Goal: Transaction & Acquisition: Download file/media

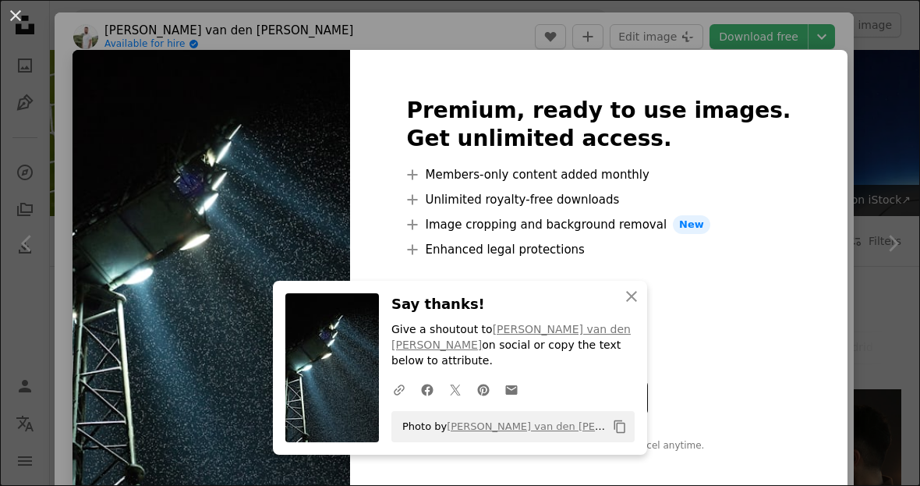
scroll to position [2153, 0]
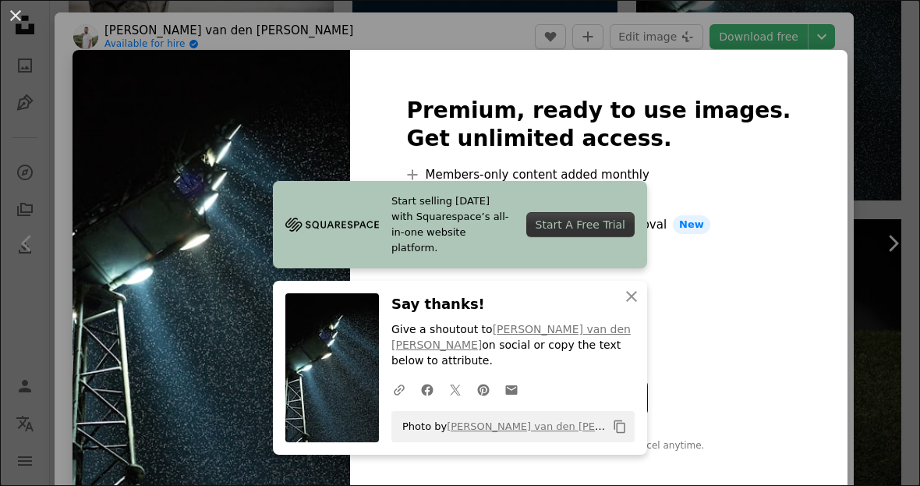
click at [635, 306] on icon "An X shape" at bounding box center [631, 296] width 19 height 19
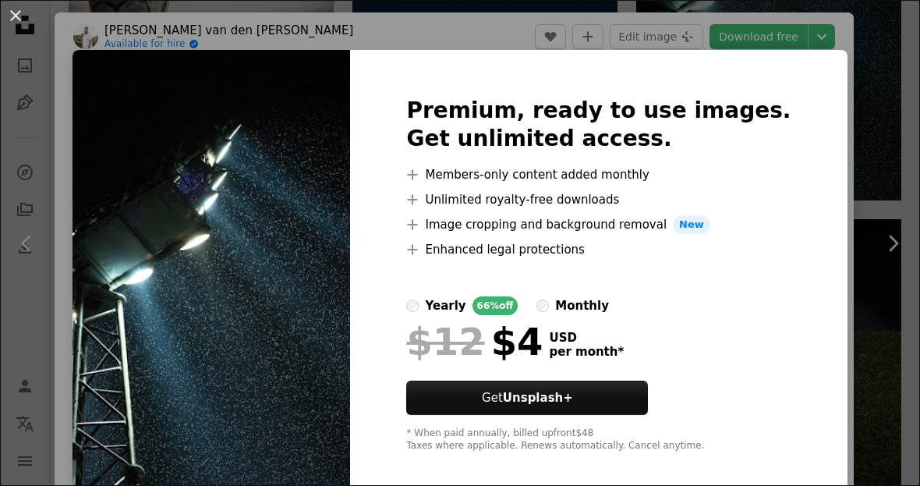
click at [844, 80] on div "An X shape Premium, ready to use images. Get unlimited access. A plus sign Memb…" at bounding box center [460, 243] width 920 height 486
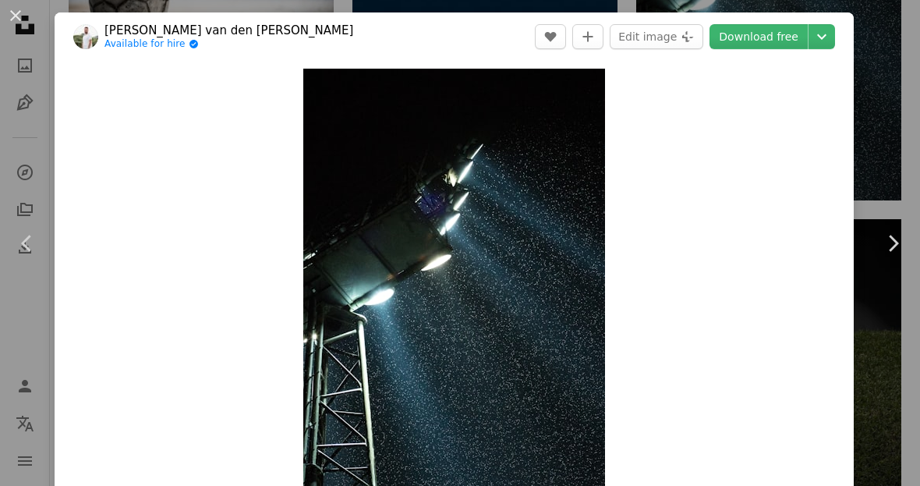
click at [604, 30] on button "A plus sign" at bounding box center [587, 36] width 31 height 25
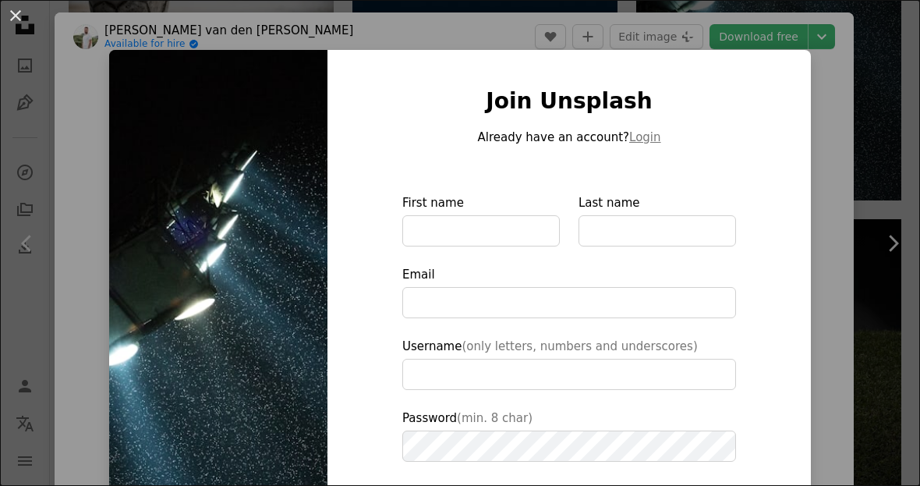
click at [873, 104] on div "An X shape Join Unsplash Already have an account? Login First name Last name Em…" at bounding box center [460, 243] width 920 height 486
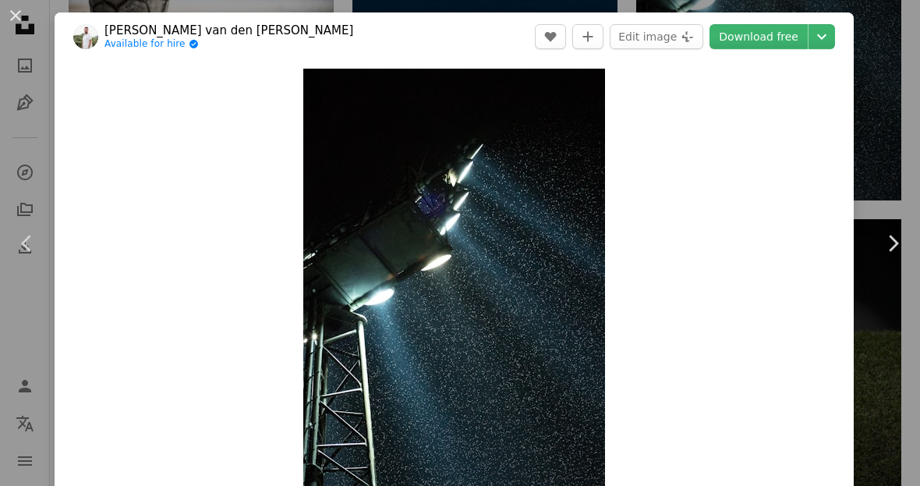
click at [876, 103] on div "An X shape Chevron left Chevron right [PERSON_NAME] van den [PERSON_NAME] Avail…" at bounding box center [460, 243] width 920 height 486
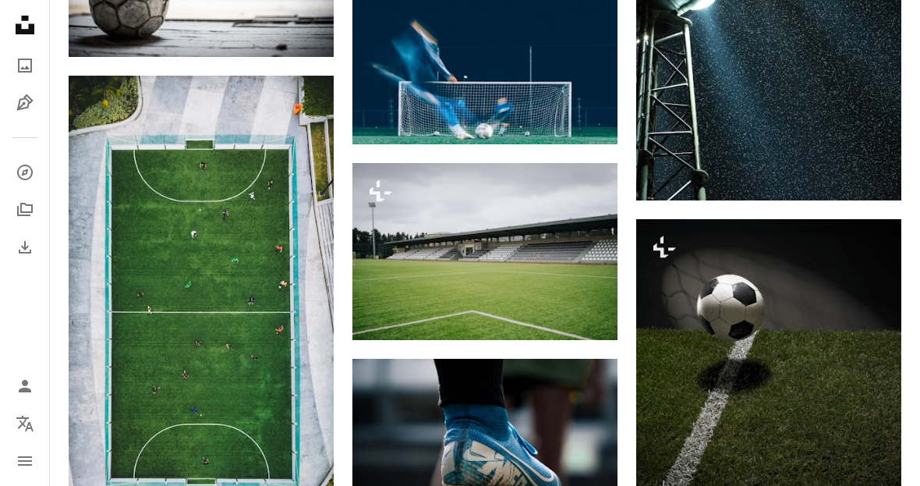
click at [879, 169] on link "Arrow pointing down" at bounding box center [870, 172] width 31 height 25
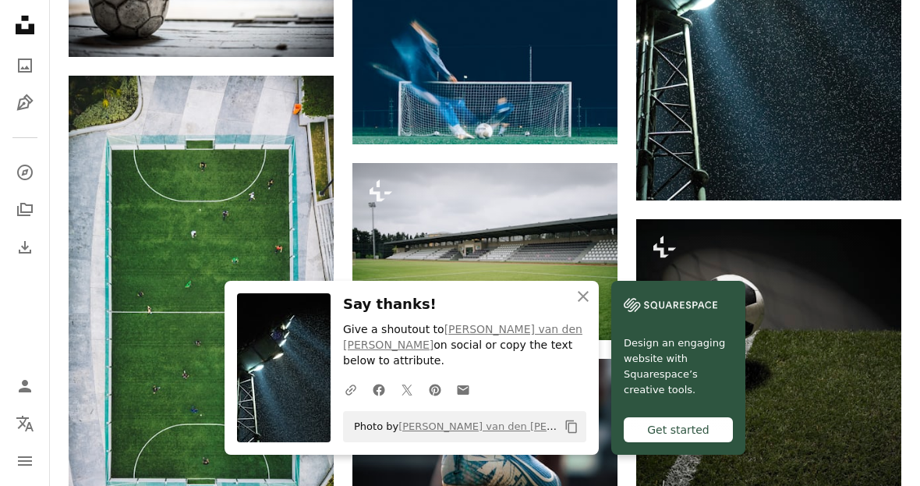
click at [515, 351] on link "[PERSON_NAME] van den [PERSON_NAME]" at bounding box center [462, 337] width 239 height 28
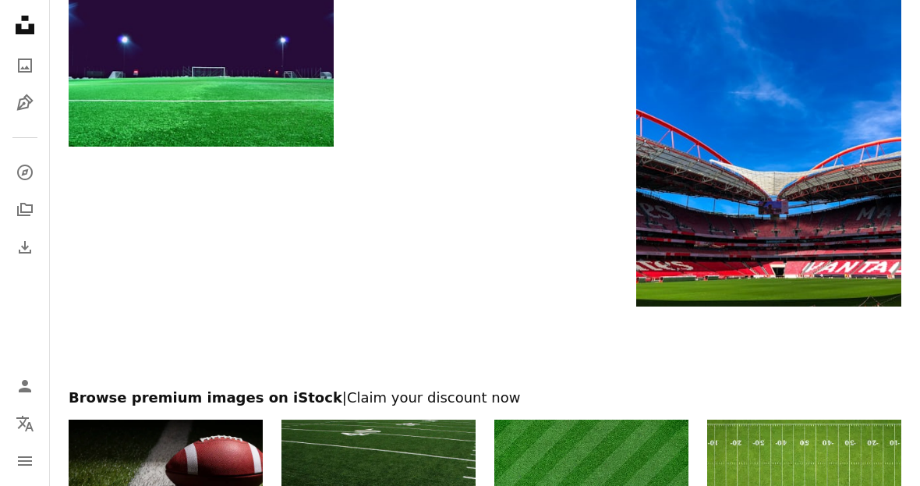
scroll to position [4424, 0]
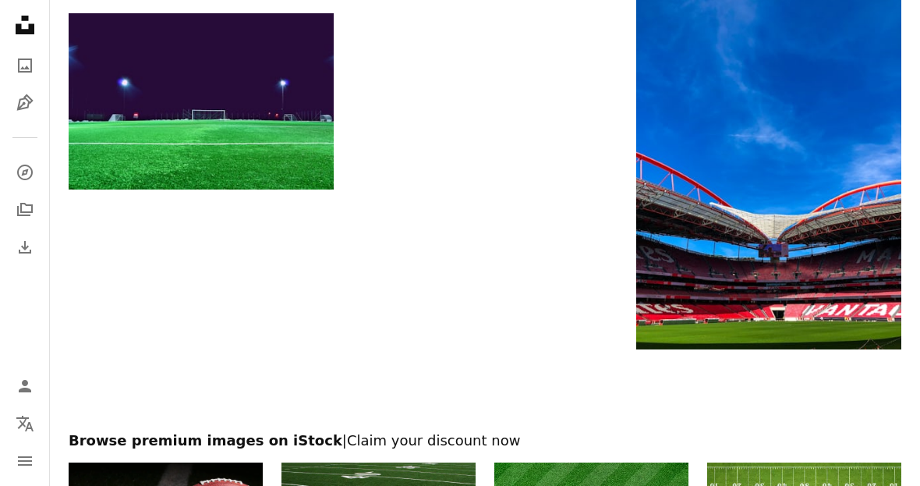
click at [831, 190] on img at bounding box center [768, 172] width 265 height 353
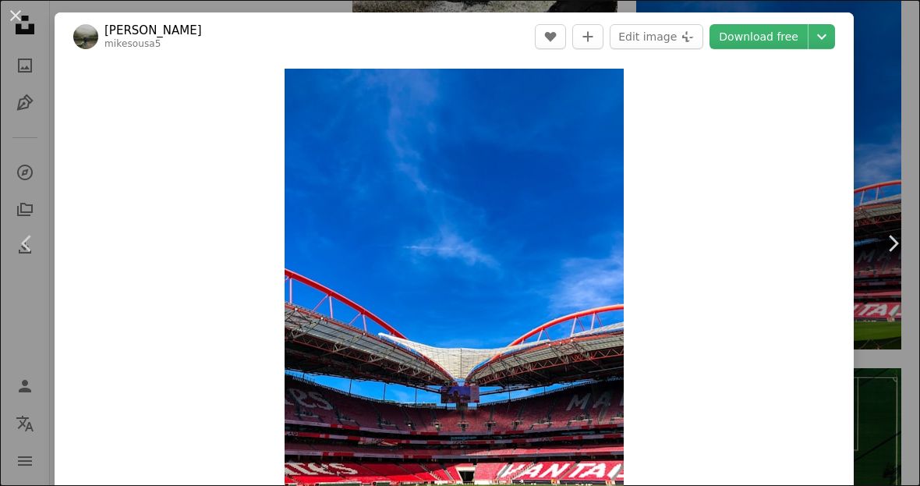
click at [778, 32] on link "Download free" at bounding box center [759, 36] width 98 height 25
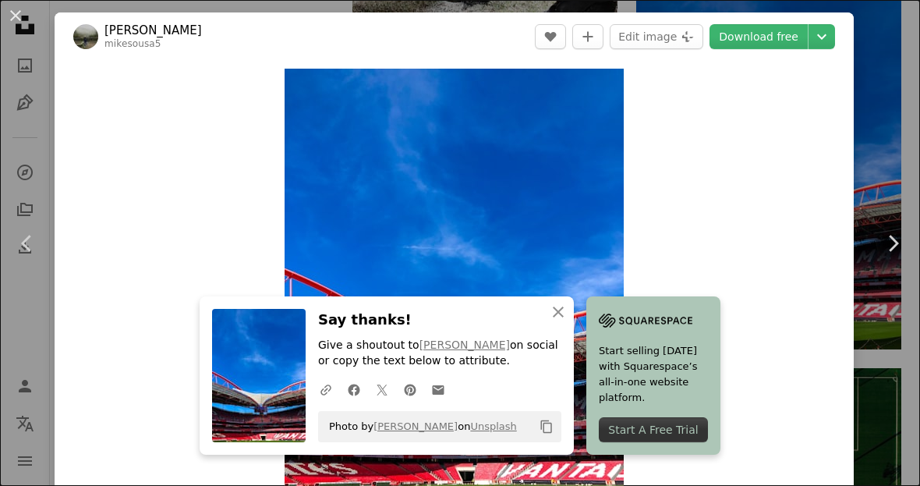
click at [505, 432] on link "Unsplash" at bounding box center [493, 426] width 46 height 12
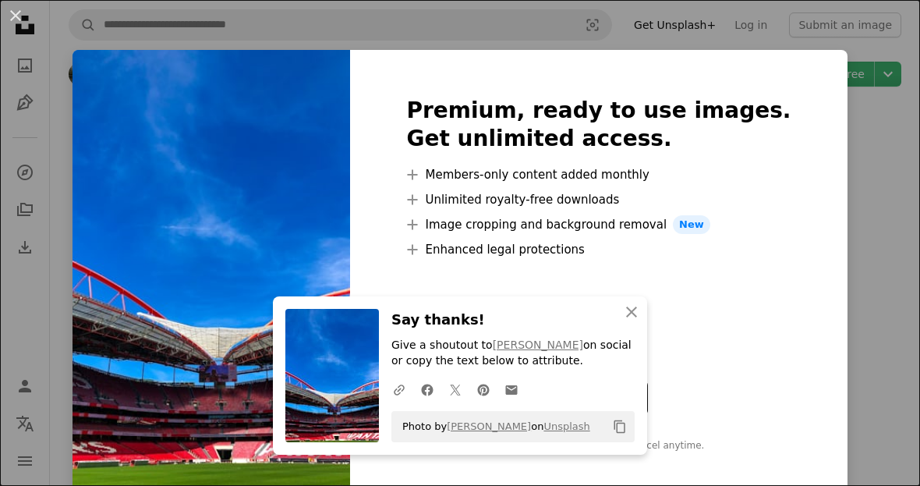
scroll to position [81, 0]
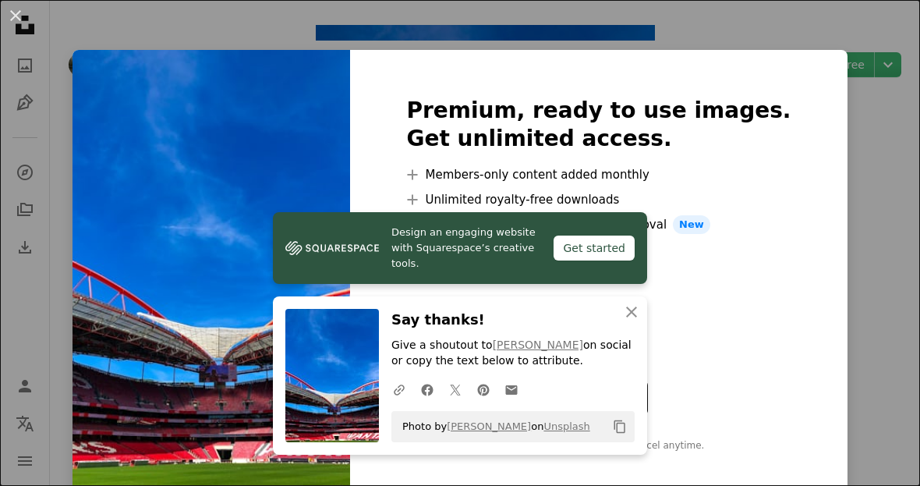
click at [411, 216] on div "Premium, ready to use images. Get unlimited access. A plus sign Members-only co…" at bounding box center [598, 274] width 497 height 449
click at [868, 122] on div "An X shape Design an engaging website with Squarespace’s creative tools. Get st…" at bounding box center [460, 243] width 920 height 486
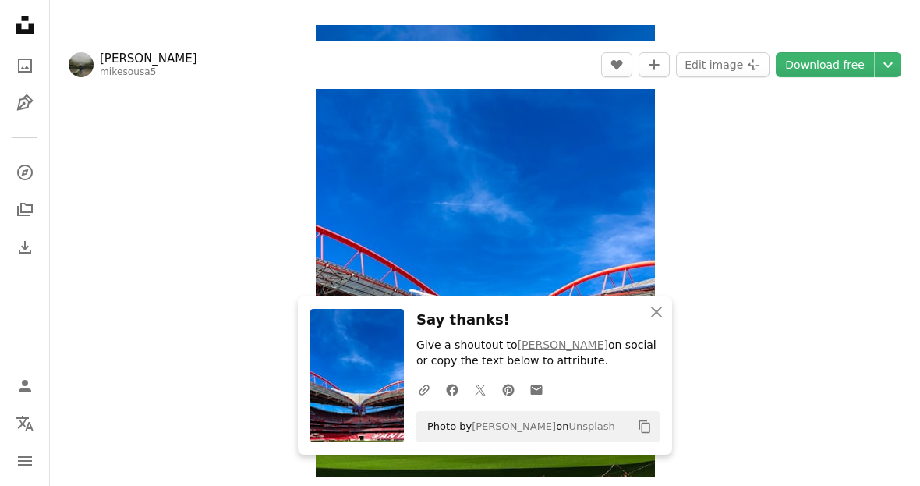
click at [862, 130] on div "Zoom in" at bounding box center [485, 251] width 870 height 468
click at [654, 54] on button "A plus sign" at bounding box center [654, 64] width 31 height 25
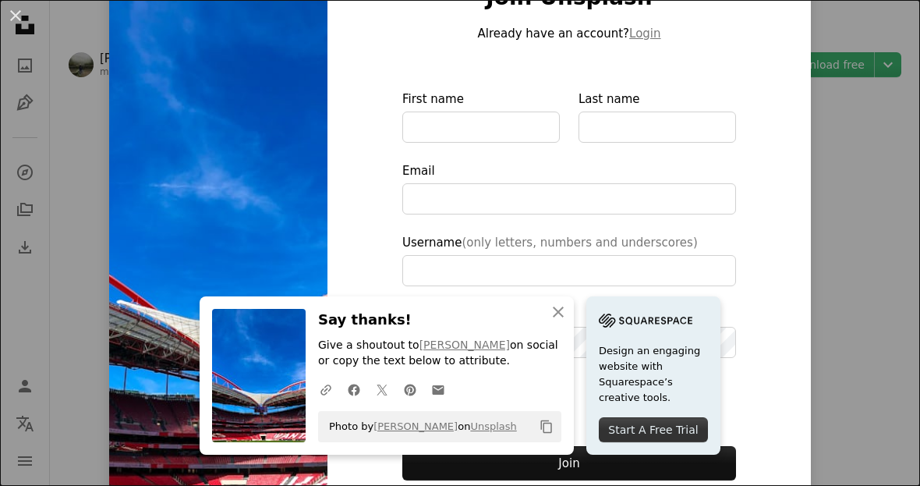
scroll to position [98, 0]
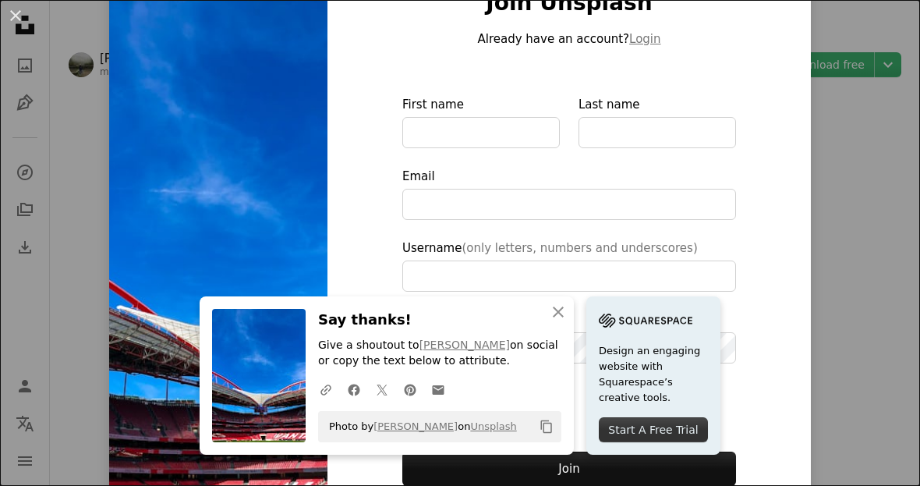
type input "**********"
click at [632, 442] on div "Start A Free Trial" at bounding box center [653, 429] width 109 height 25
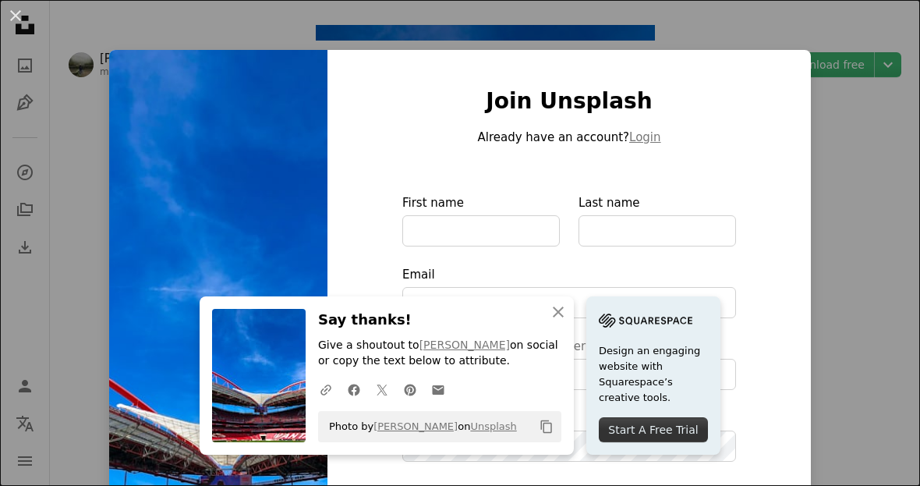
scroll to position [0, 0]
click at [787, 69] on div "Join Unsplash Already have an account? Login First name Last name Email Usernam…" at bounding box center [570, 353] width 484 height 606
click at [786, 69] on div "Join Unsplash Already have an account? Login First name Last name Email Usernam…" at bounding box center [570, 353] width 484 height 606
click at [799, 103] on div "Join Unsplash Already have an account? Login First name Last name Email Usernam…" at bounding box center [570, 353] width 484 height 606
click at [799, 102] on div "Join Unsplash Already have an account? Login First name Last name Email Usernam…" at bounding box center [570, 353] width 484 height 606
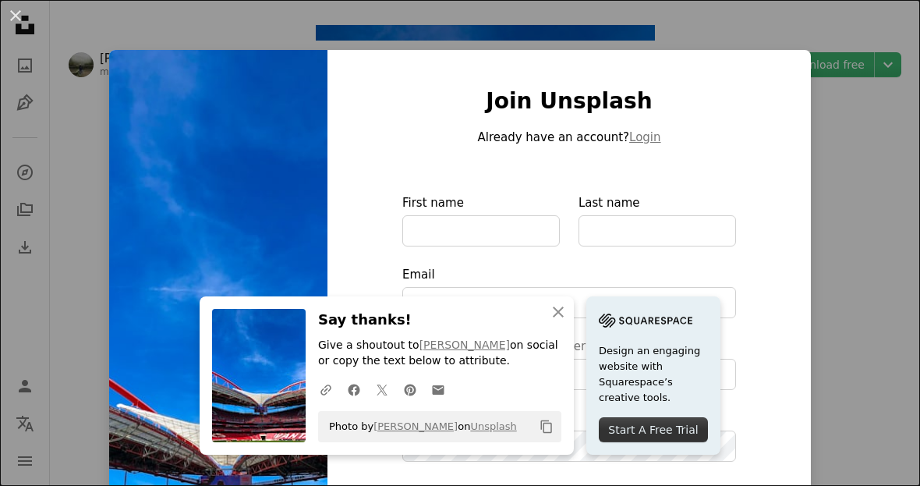
click at [560, 321] on icon "An X shape" at bounding box center [558, 312] width 19 height 19
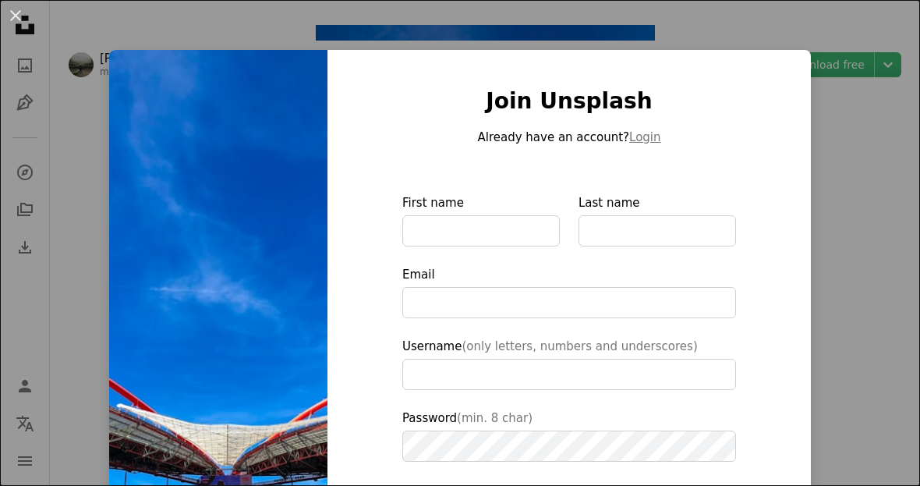
click at [803, 185] on div "Join Unsplash Already have an account? Login First name Last name Email Usernam…" at bounding box center [570, 353] width 484 height 606
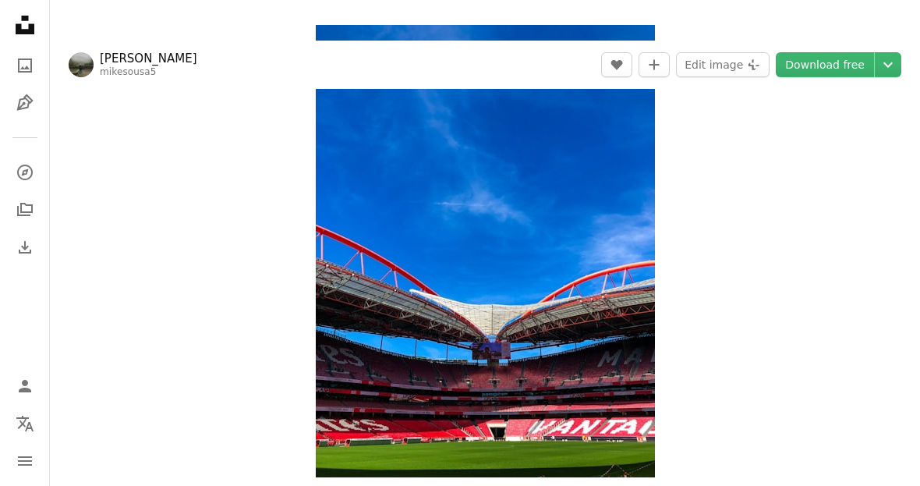
click at [852, 58] on link "Download free" at bounding box center [825, 64] width 98 height 25
click at [842, 67] on link "Download free" at bounding box center [825, 64] width 98 height 25
